Goal: Task Accomplishment & Management: Complete application form

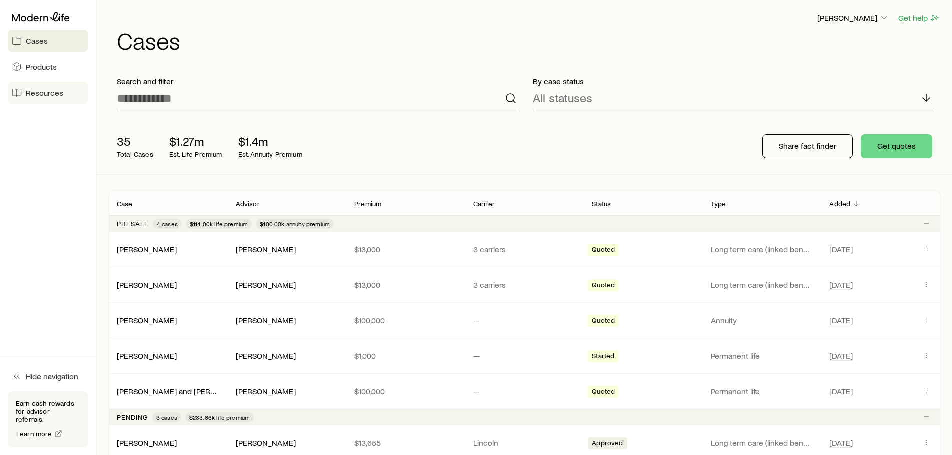
click at [53, 98] on link "Resources" at bounding box center [48, 93] width 80 height 22
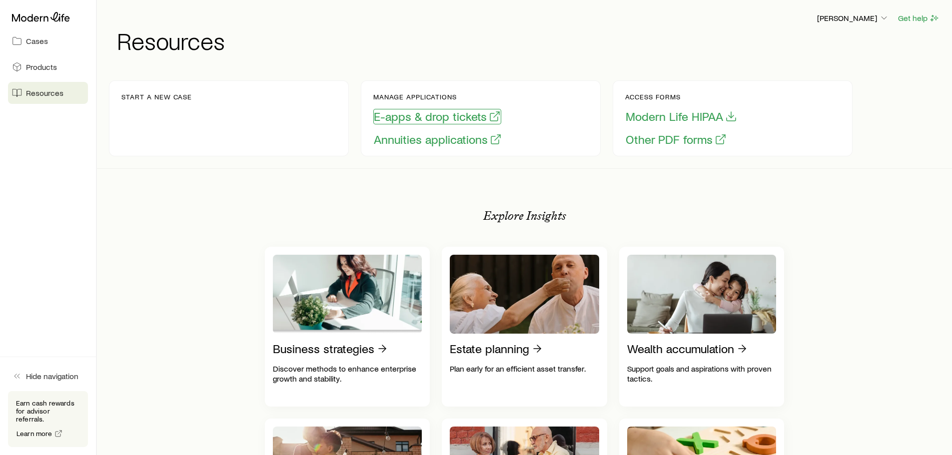
click at [471, 110] on button "E-apps & drop tickets" at bounding box center [437, 116] width 128 height 15
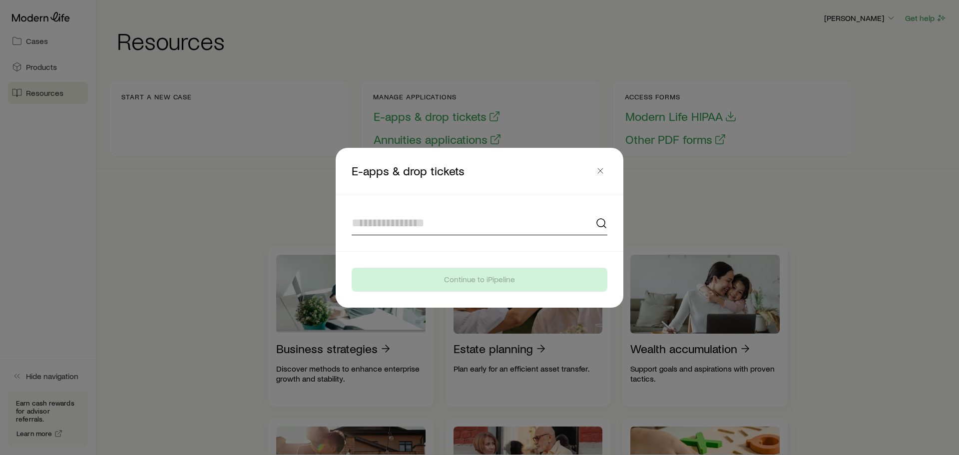
click at [420, 226] on input at bounding box center [480, 223] width 256 height 24
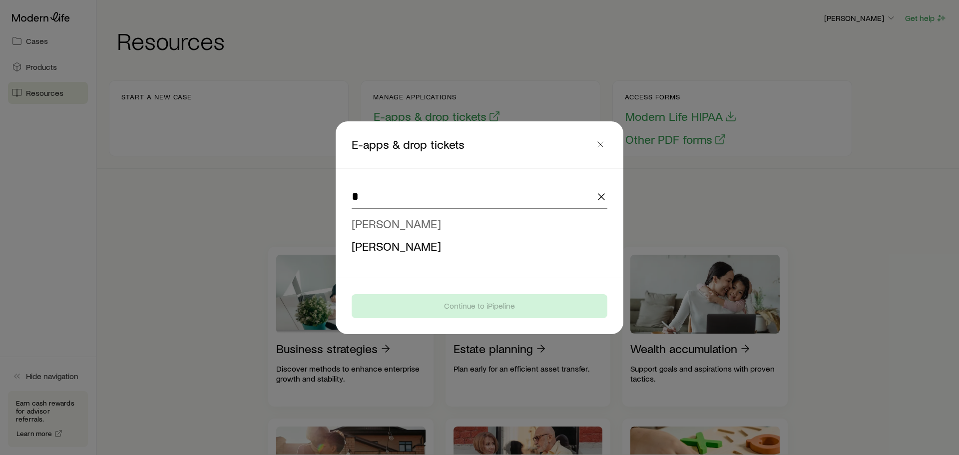
click at [404, 217] on span "[PERSON_NAME]" at bounding box center [396, 223] width 89 height 14
type input "**********"
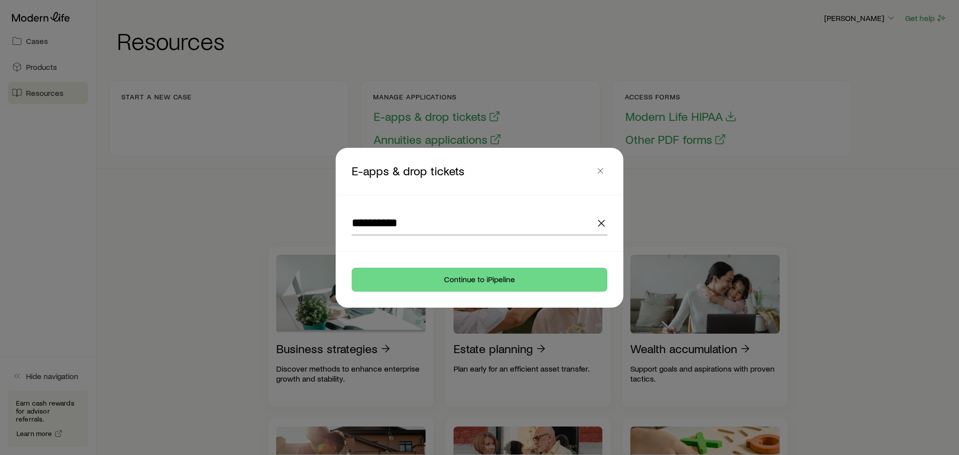
click at [481, 301] on footer "Continue to iPipeline" at bounding box center [480, 280] width 288 height 56
click at [484, 288] on button "Continue to iPipeline" at bounding box center [480, 280] width 256 height 24
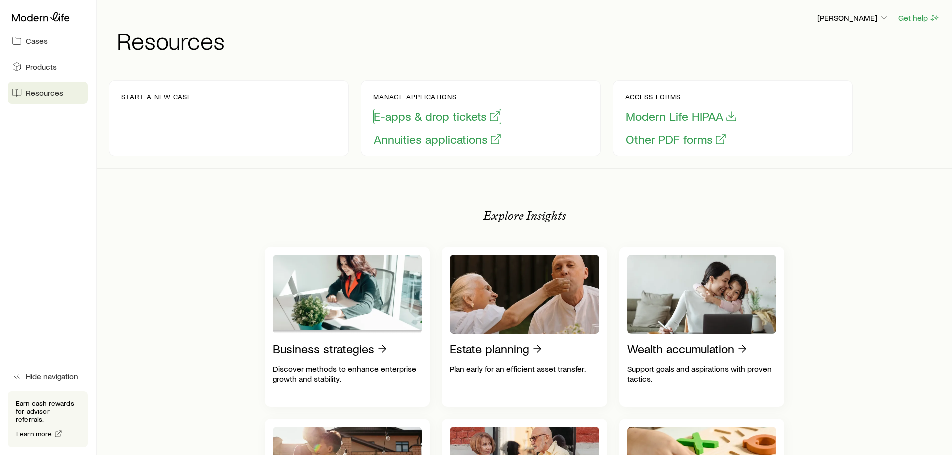
click at [416, 109] on button "E-apps & drop tickets" at bounding box center [437, 116] width 128 height 15
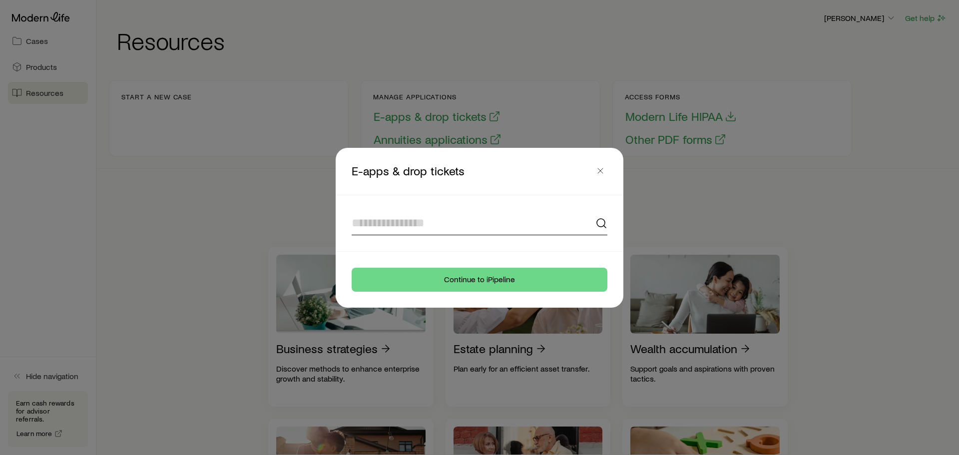
click at [420, 223] on input at bounding box center [480, 223] width 256 height 24
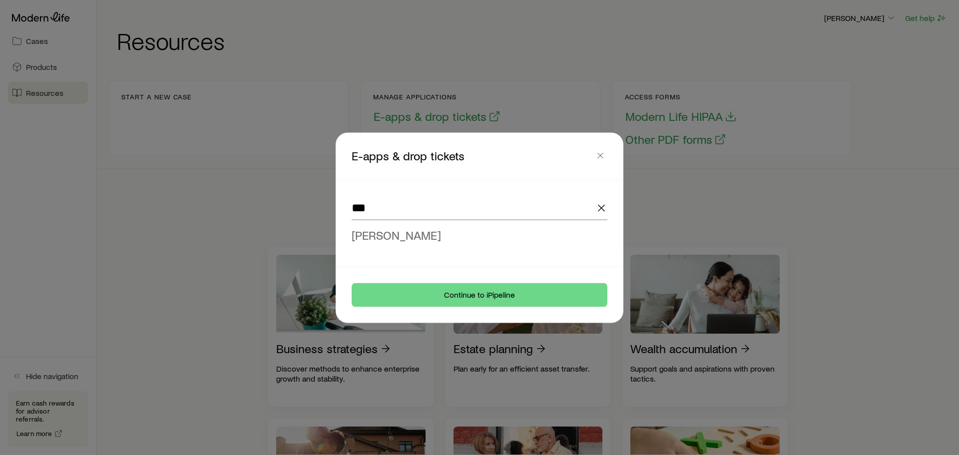
click at [410, 230] on span "[PERSON_NAME]" at bounding box center [396, 234] width 89 height 14
type input "**********"
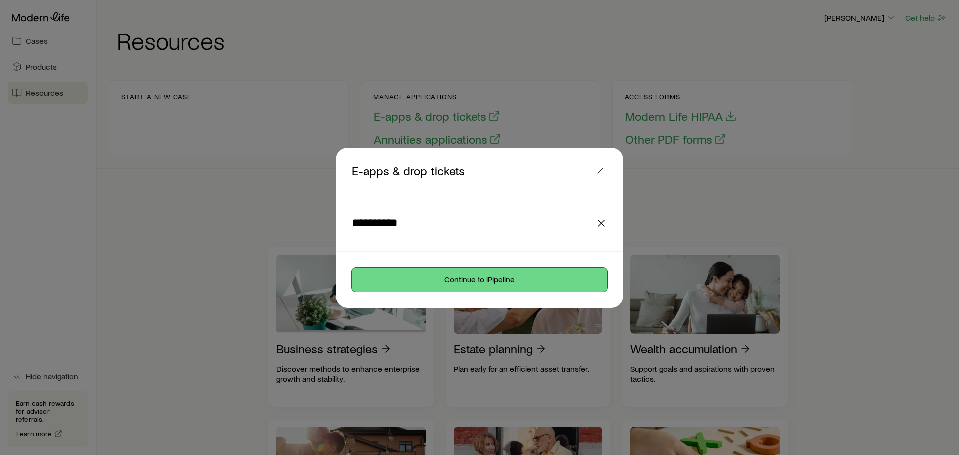
click at [434, 274] on button "Continue to iPipeline" at bounding box center [480, 280] width 256 height 24
